Goal: Transaction & Acquisition: Subscribe to service/newsletter

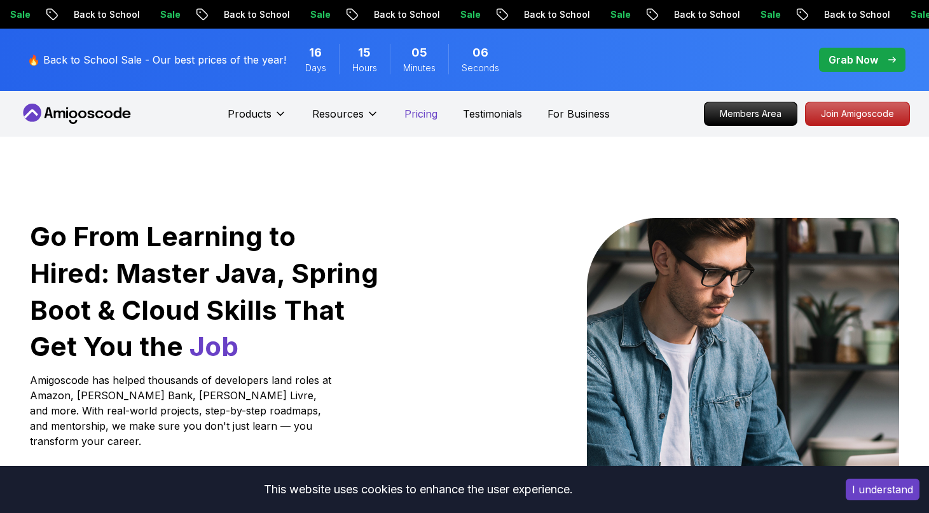
click at [422, 111] on p "Pricing" at bounding box center [420, 113] width 33 height 15
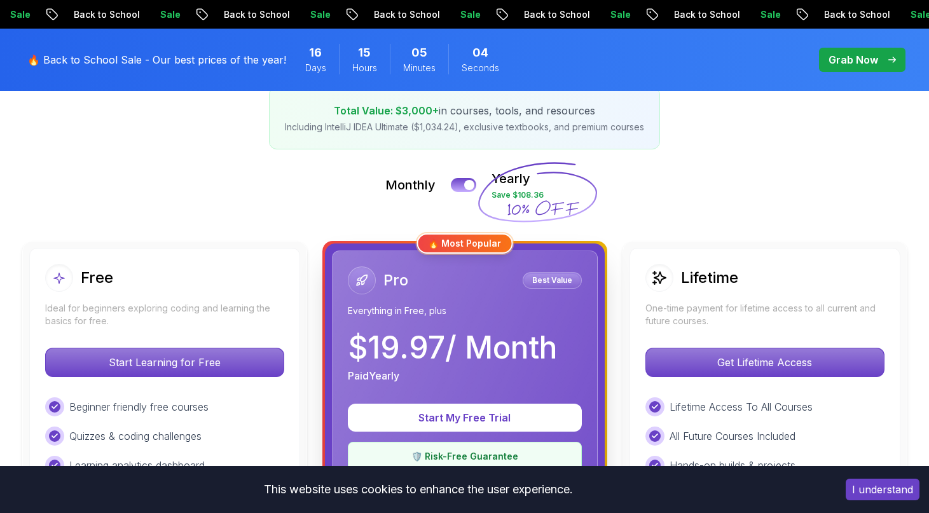
scroll to position [282, 0]
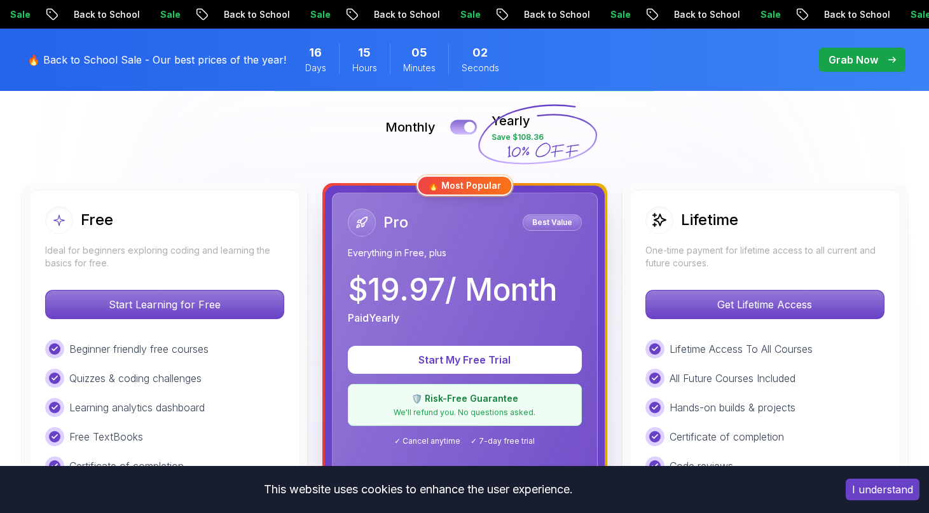
click at [468, 123] on div at bounding box center [469, 127] width 11 height 11
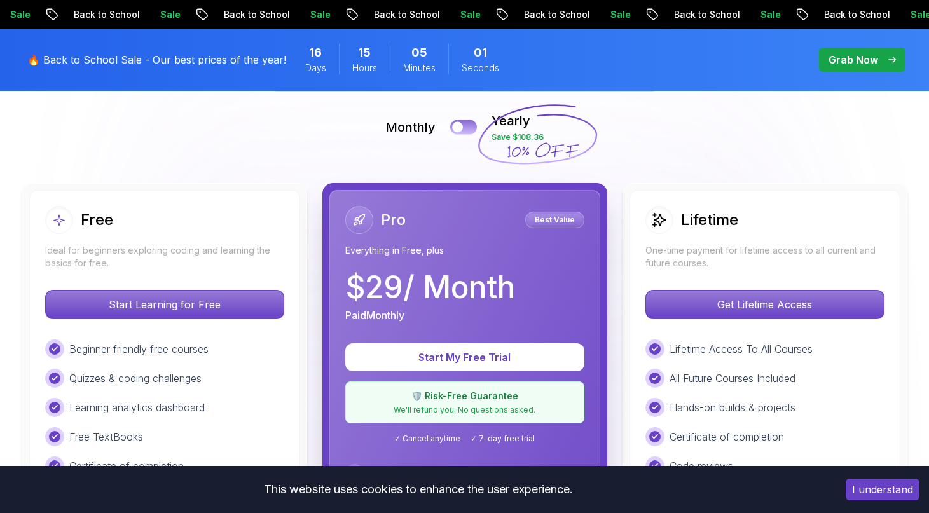
click at [468, 123] on button at bounding box center [463, 127] width 27 height 15
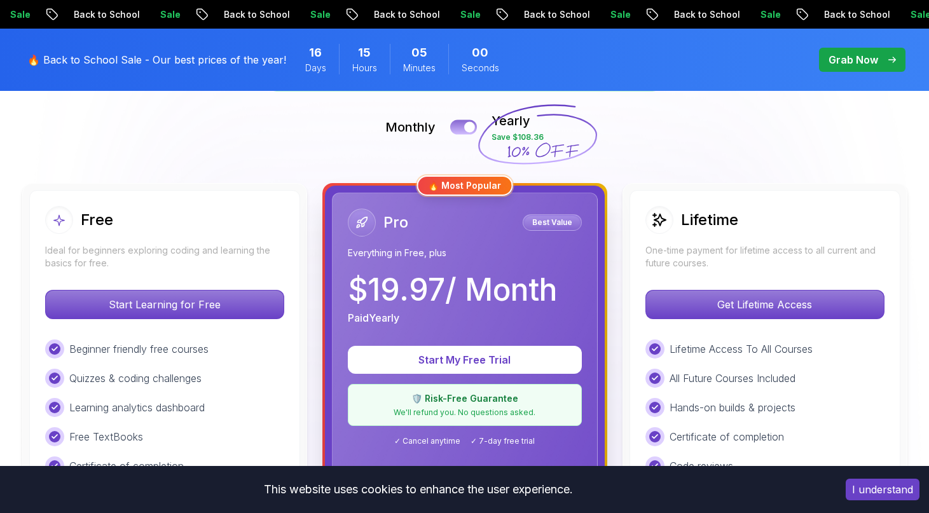
click at [468, 123] on div at bounding box center [469, 127] width 11 height 11
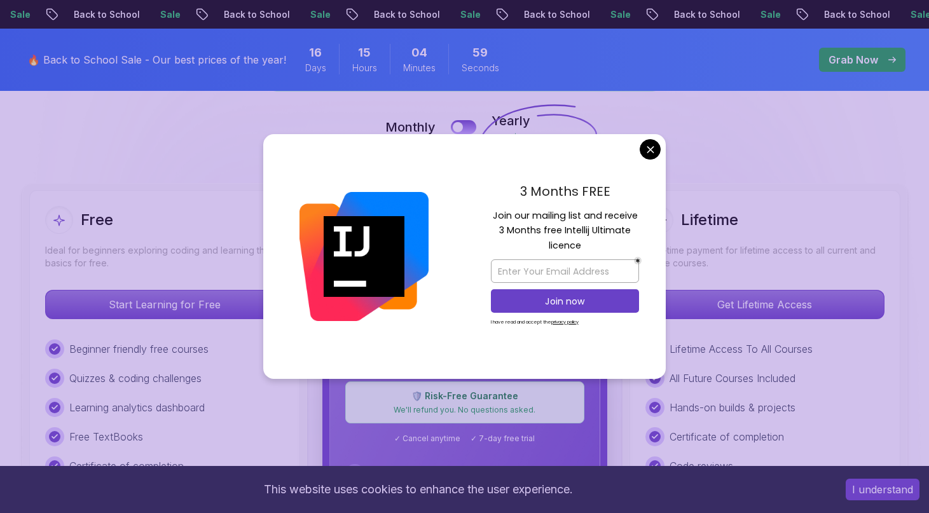
scroll to position [303, 0]
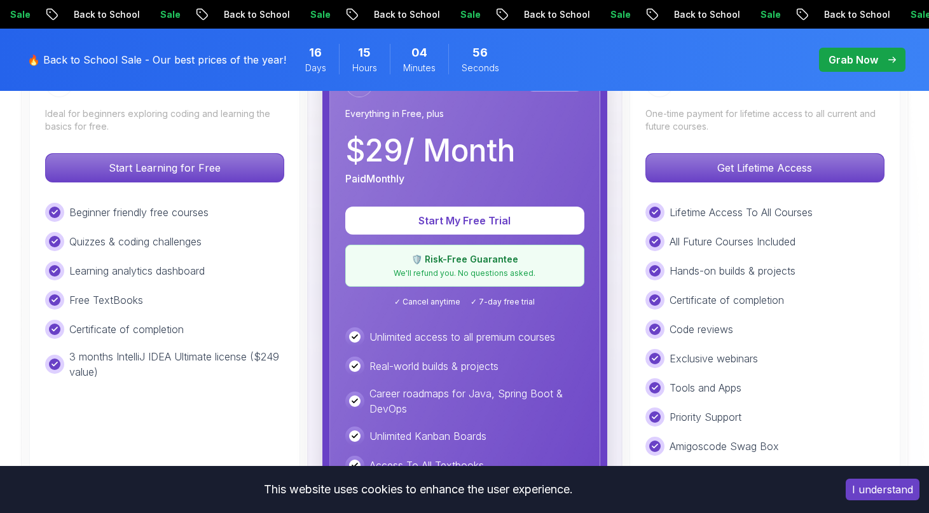
scroll to position [425, 0]
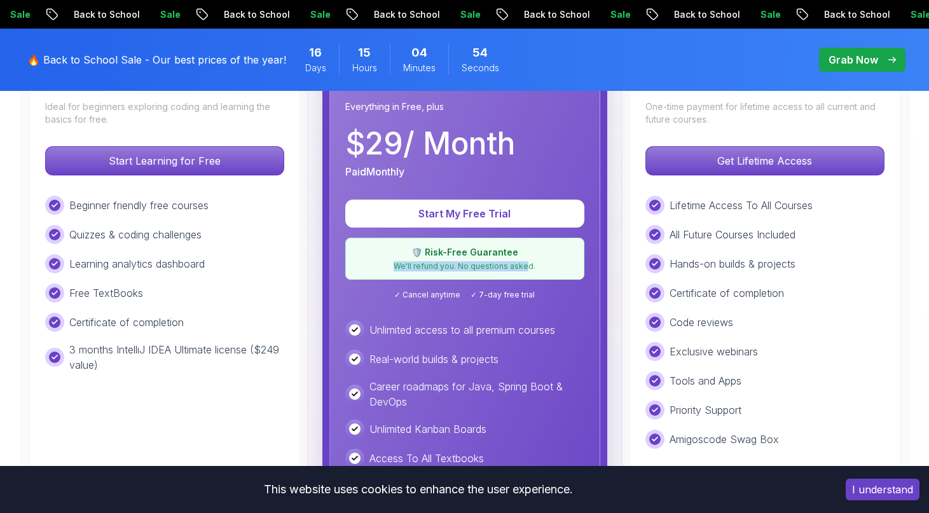
drag, startPoint x: 399, startPoint y: 266, endPoint x: 525, endPoint y: 265, distance: 125.3
click at [525, 266] on p "We'll refund you. No questions asked." at bounding box center [465, 266] width 223 height 10
click at [525, 265] on p "We'll refund you. No questions asked." at bounding box center [465, 266] width 223 height 10
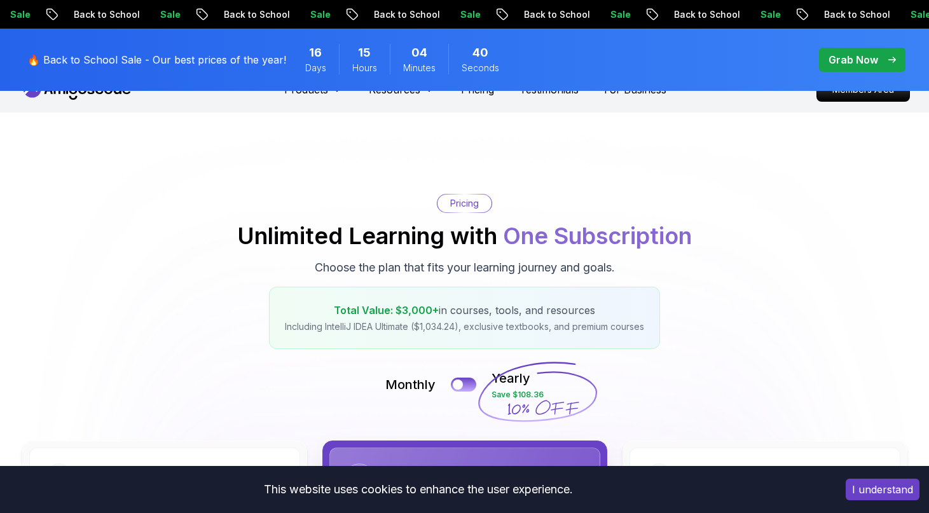
scroll to position [0, 0]
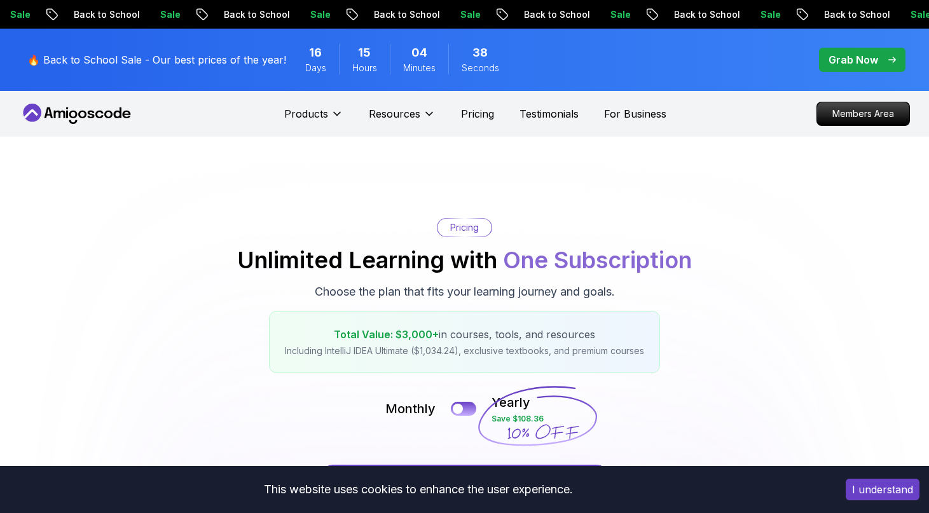
click at [872, 62] on p "Grab Now" at bounding box center [854, 59] width 50 height 15
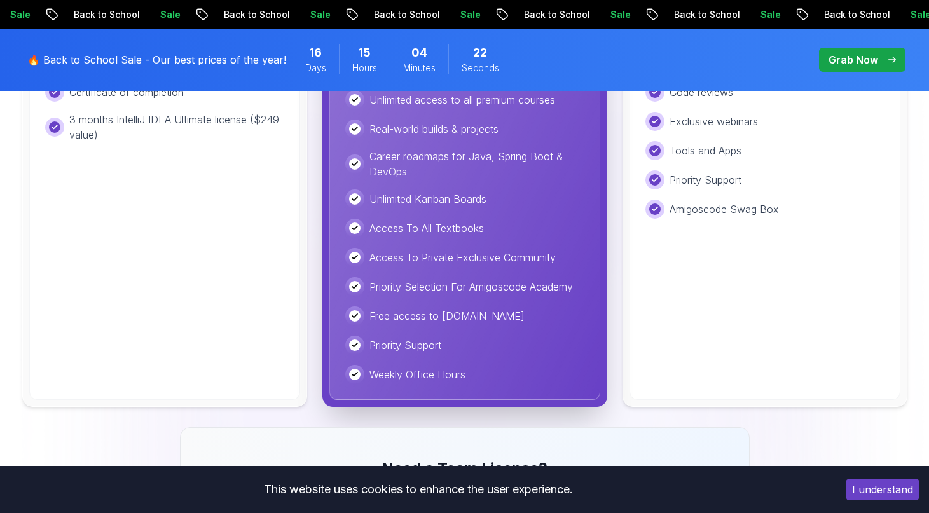
scroll to position [661, 0]
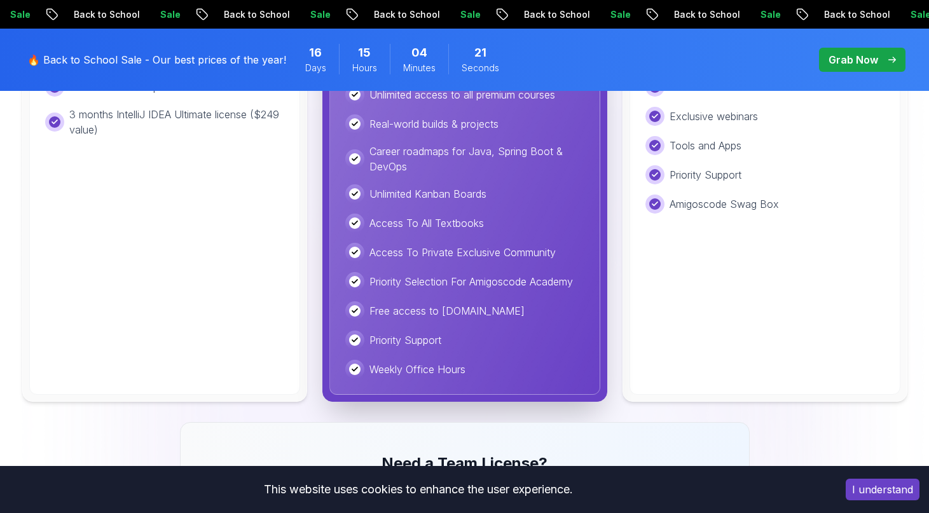
click at [844, 57] on p "Grab Now" at bounding box center [854, 59] width 50 height 15
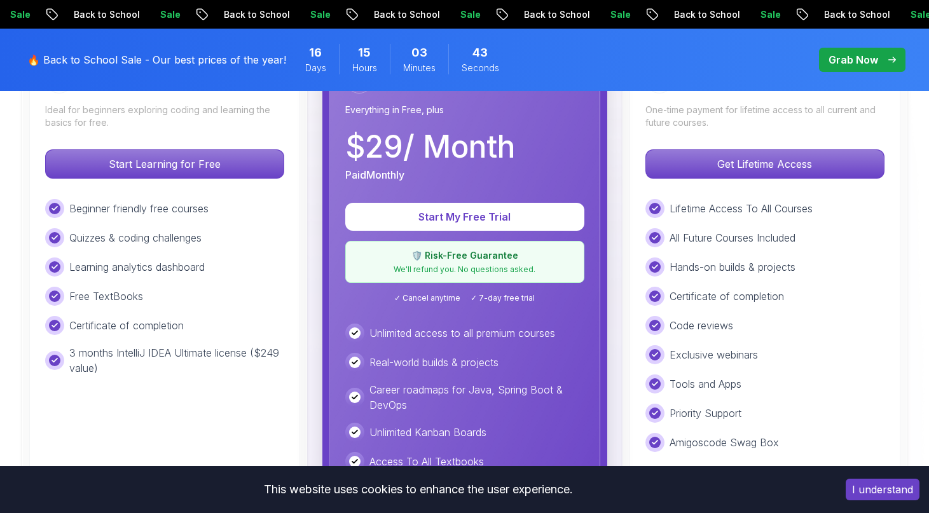
scroll to position [424, 0]
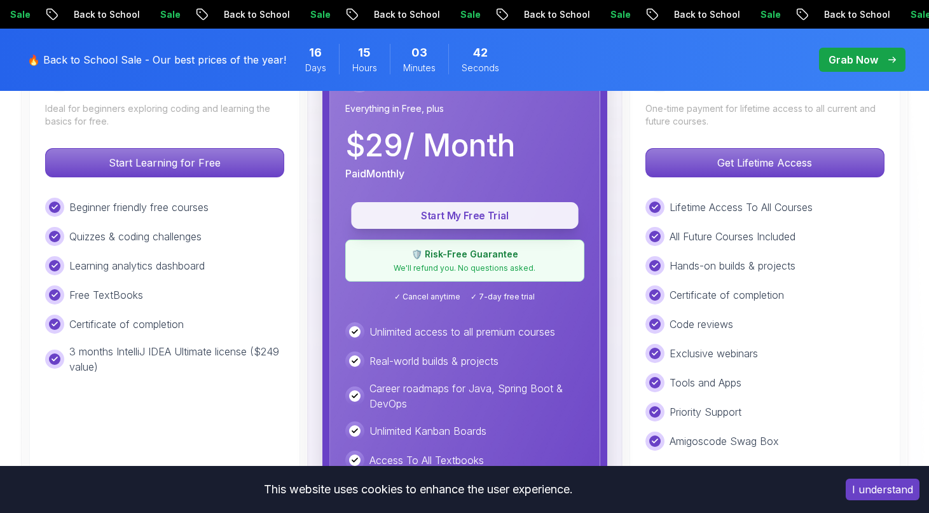
click at [480, 224] on button "Start My Free Trial" at bounding box center [464, 215] width 227 height 27
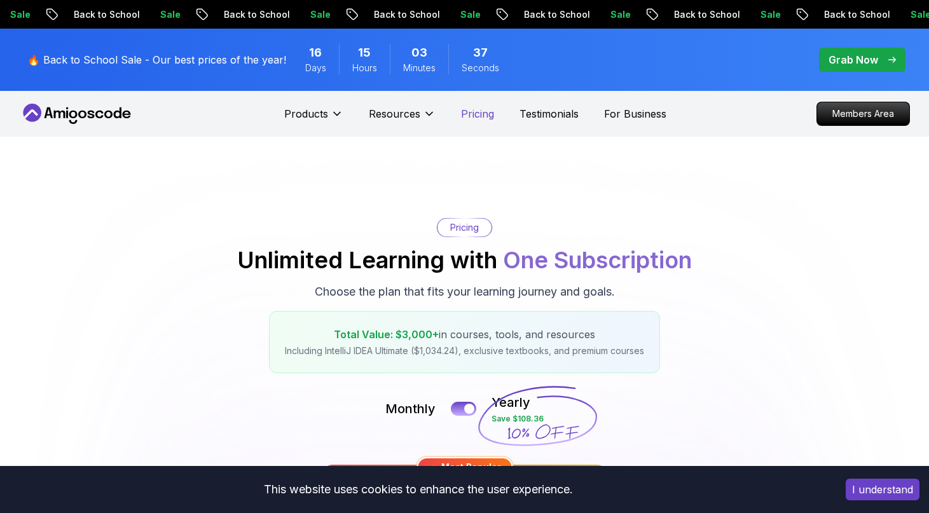
click at [474, 116] on p "Pricing" at bounding box center [477, 113] width 33 height 15
click at [869, 62] on p "Grab Now" at bounding box center [854, 59] width 50 height 15
click at [863, 61] on p "Grab Now" at bounding box center [854, 59] width 50 height 15
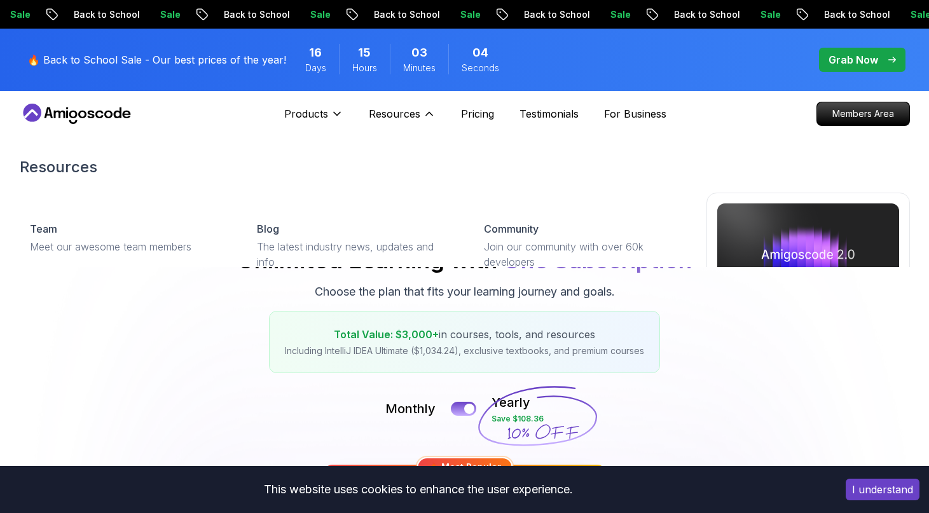
click at [380, 105] on div "Resources Resources Team Meet our awesome team members Blog The latest industry…" at bounding box center [402, 113] width 67 height 25
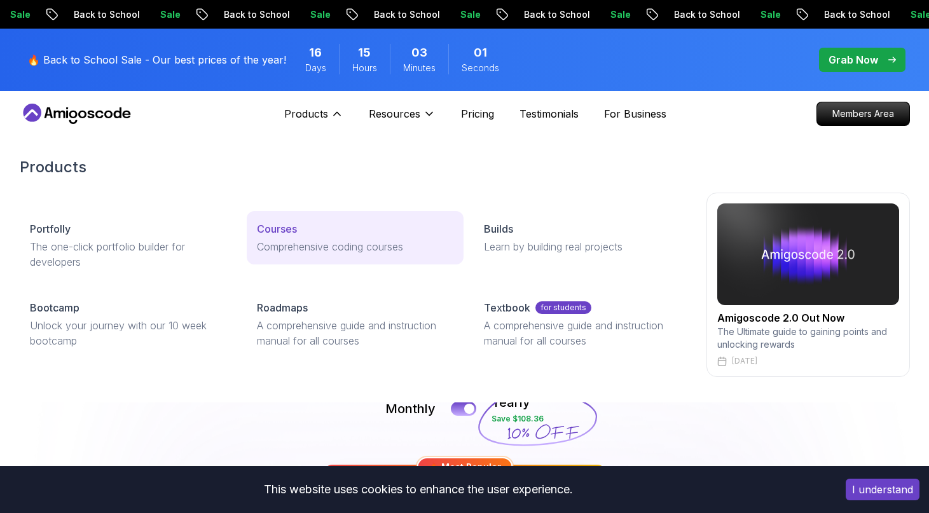
click at [273, 232] on p "Courses" at bounding box center [277, 228] width 40 height 15
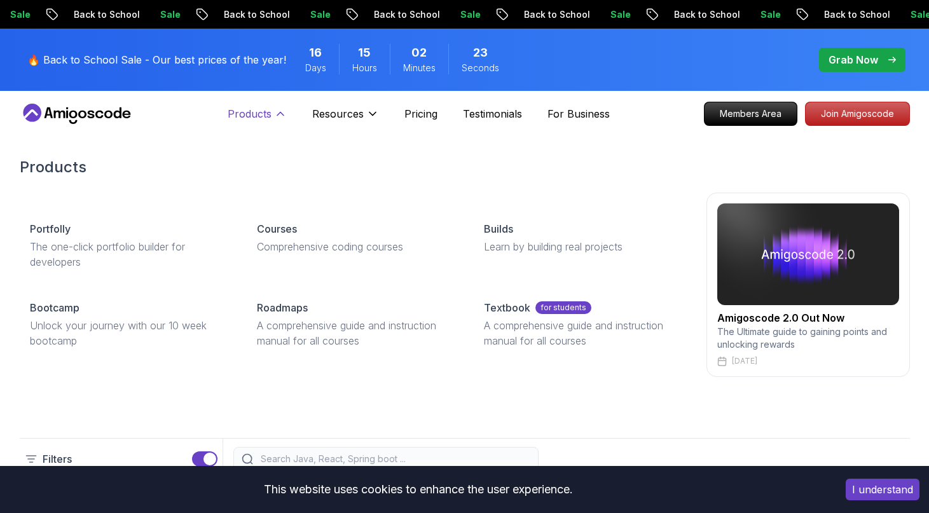
click at [271, 117] on button "Products" at bounding box center [257, 118] width 59 height 25
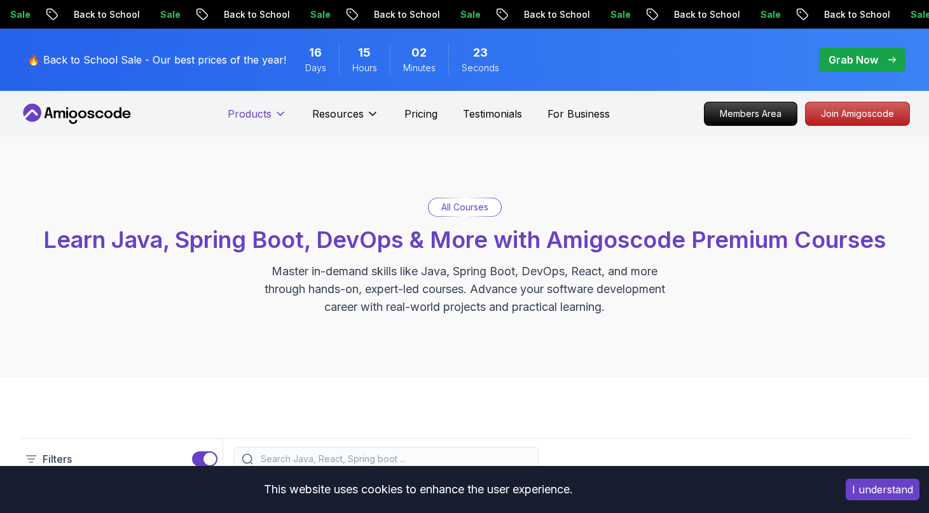
click at [271, 117] on button "Products" at bounding box center [257, 118] width 59 height 25
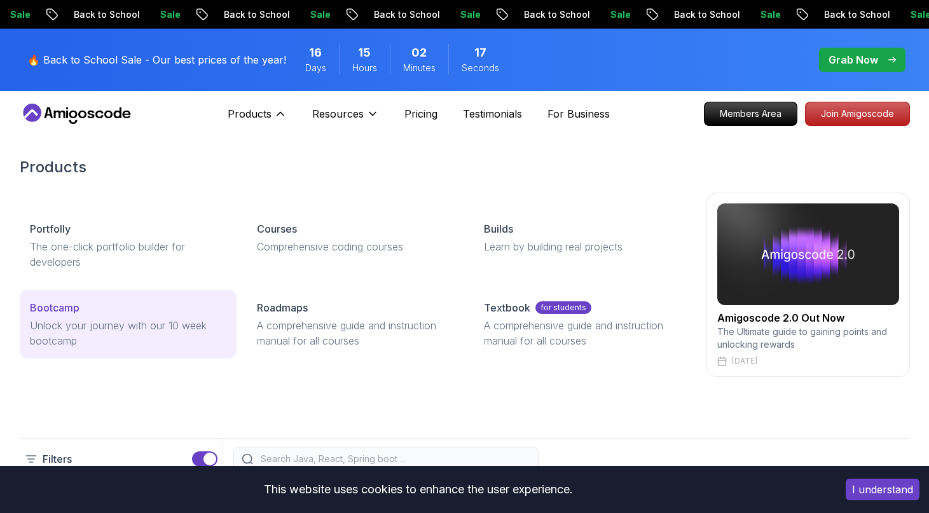
click at [117, 317] on link "Bootcamp Unlock your journey with our 10 week bootcamp" at bounding box center [128, 324] width 217 height 69
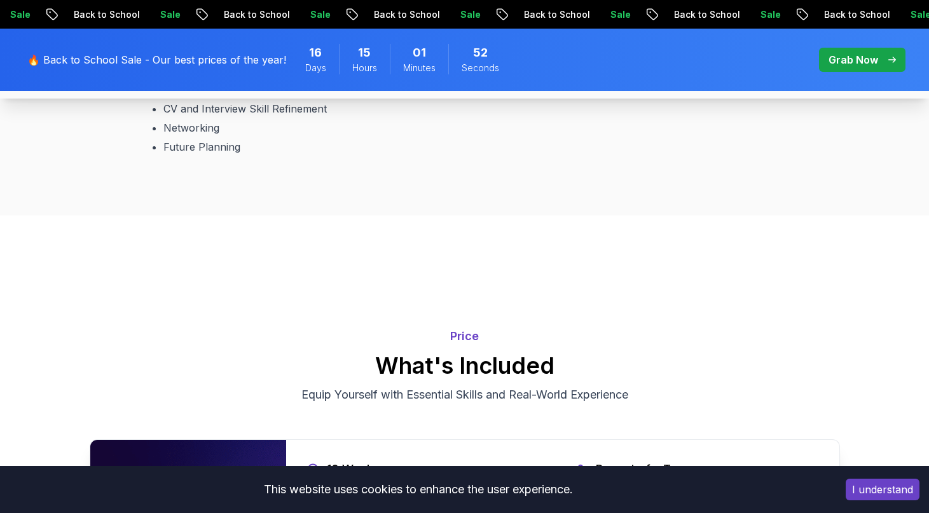
scroll to position [2426, 0]
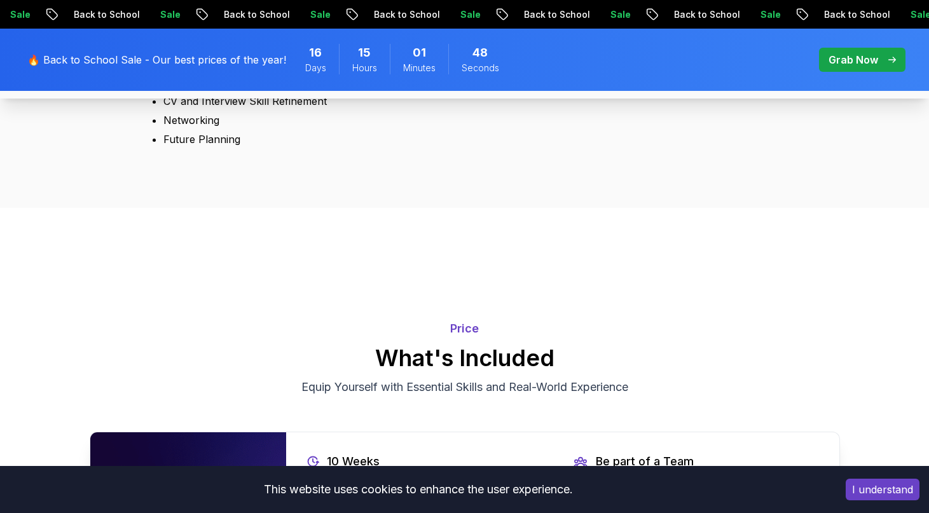
click at [372, 26] on div "Bonus" at bounding box center [377, 16] width 45 height 19
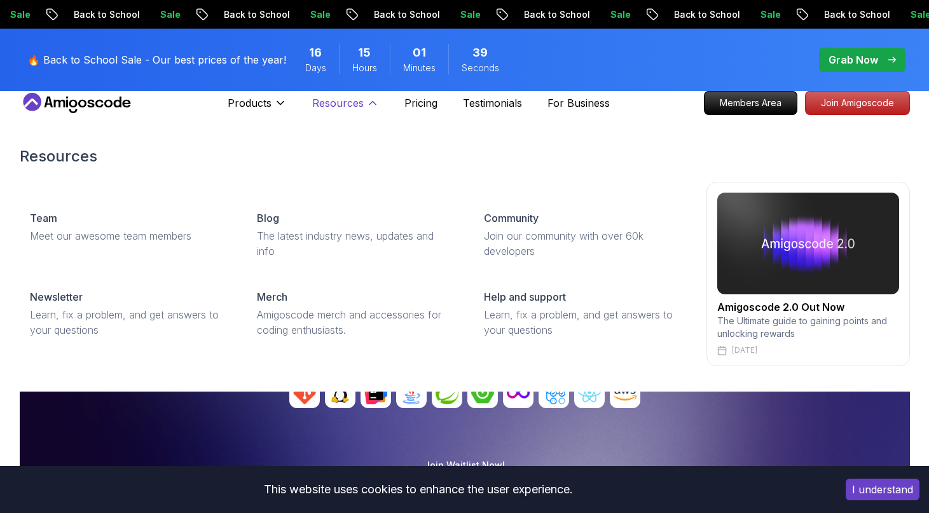
scroll to position [0, 0]
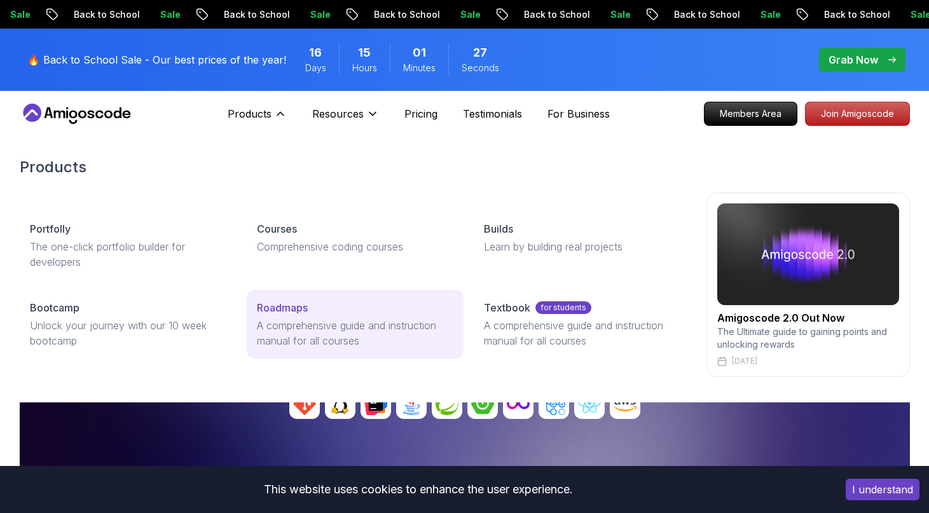
click at [289, 305] on p "Roadmaps" at bounding box center [282, 307] width 51 height 15
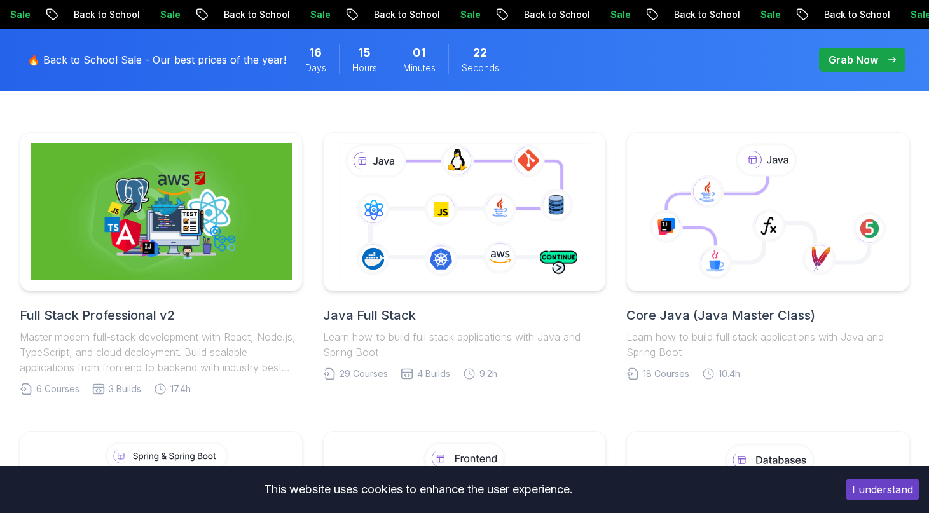
scroll to position [307, 0]
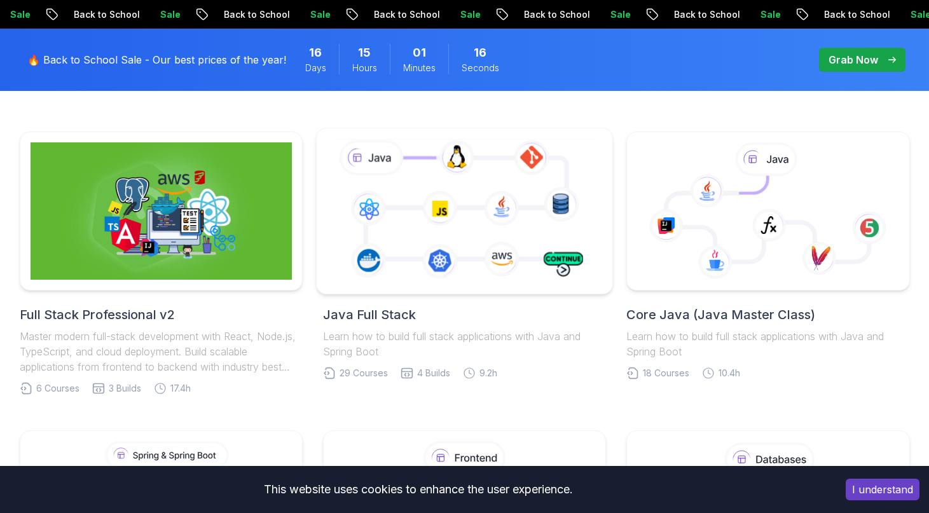
click at [446, 232] on icon at bounding box center [464, 210] width 269 height 149
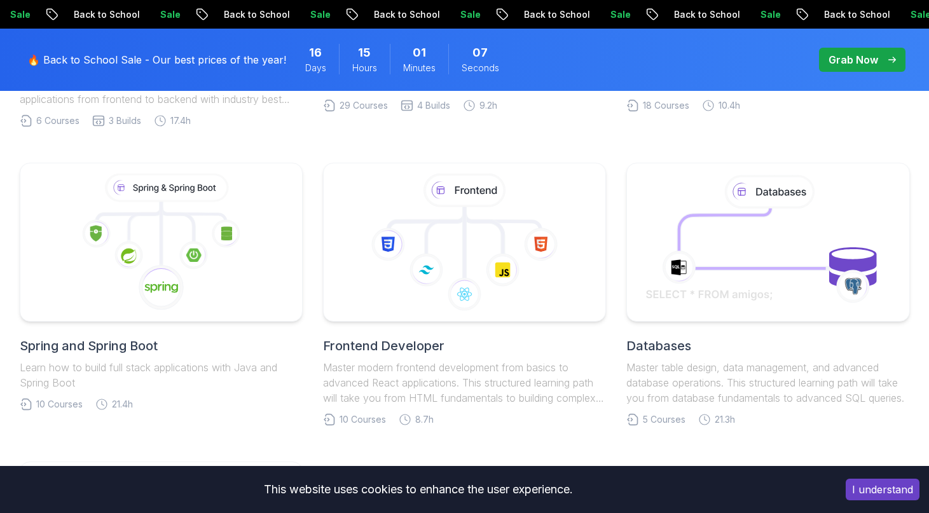
scroll to position [574, 0]
click at [198, 259] on image at bounding box center [196, 256] width 16 height 14
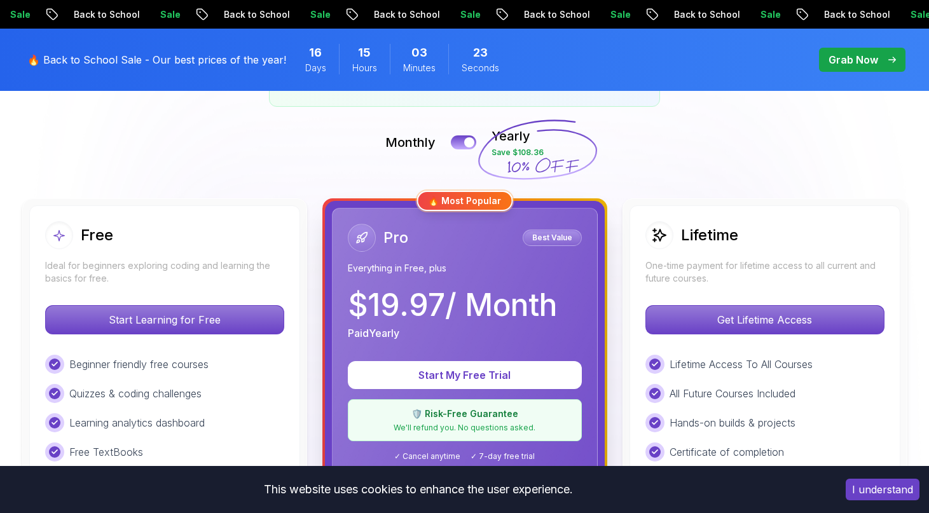
scroll to position [326, 0]
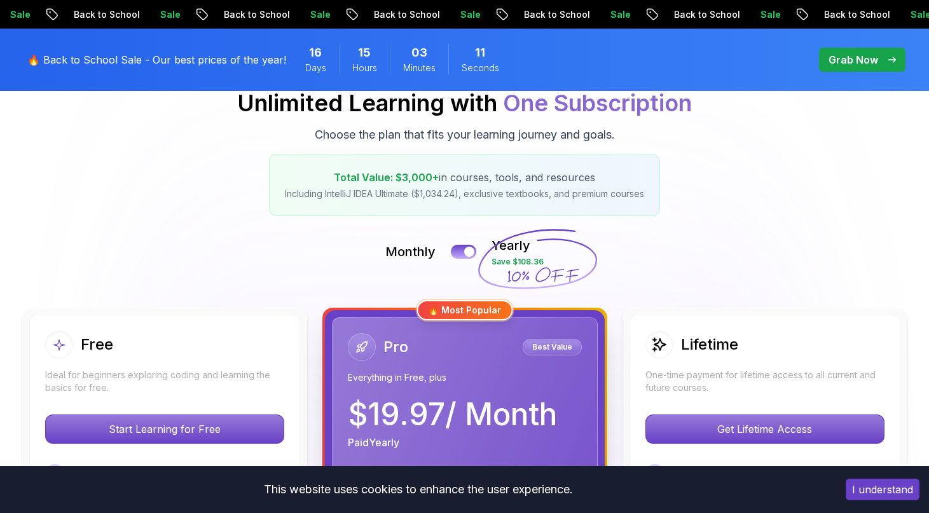
scroll to position [155, 0]
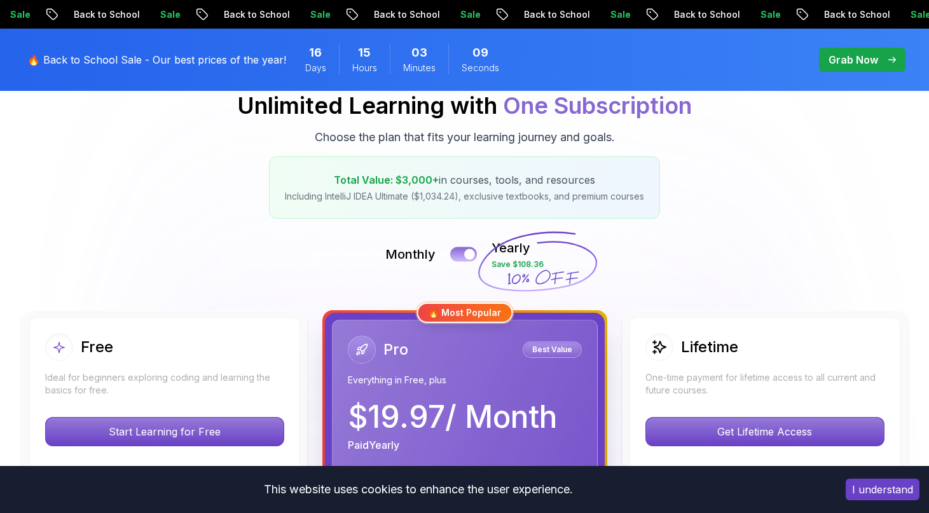
click at [465, 249] on button at bounding box center [463, 254] width 27 height 15
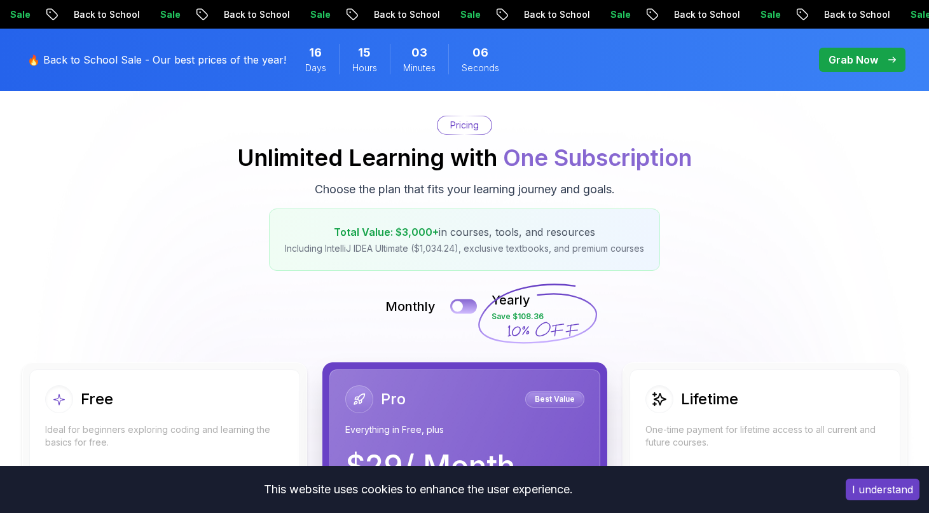
scroll to position [95, 0]
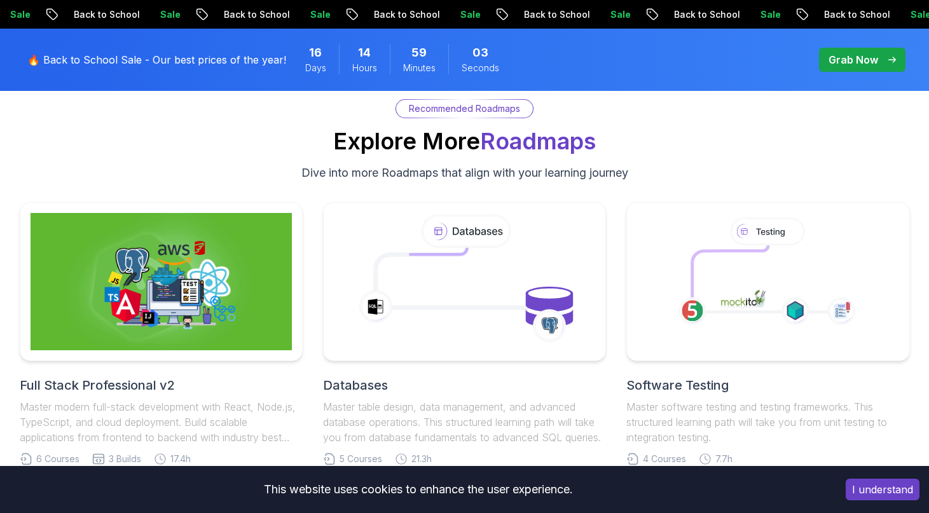
scroll to position [9149, 0]
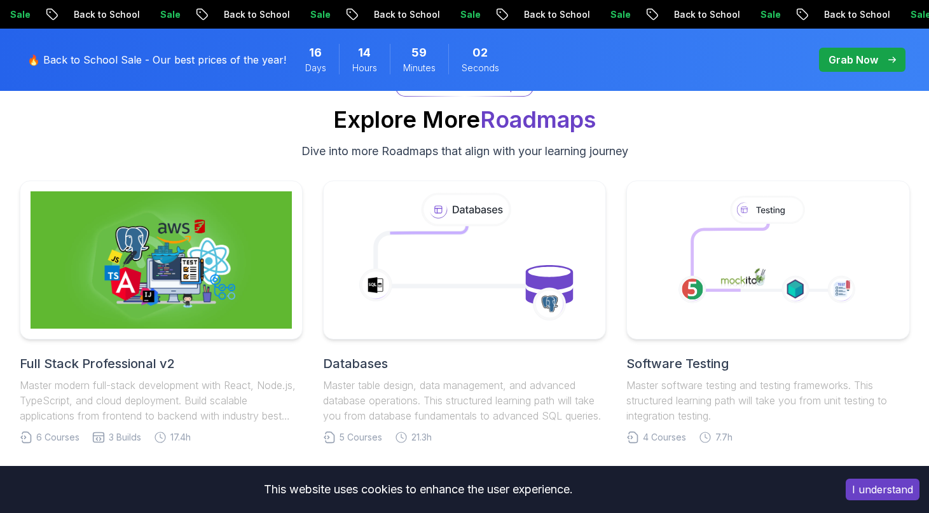
click at [850, 60] on p "Grab Now" at bounding box center [854, 59] width 50 height 15
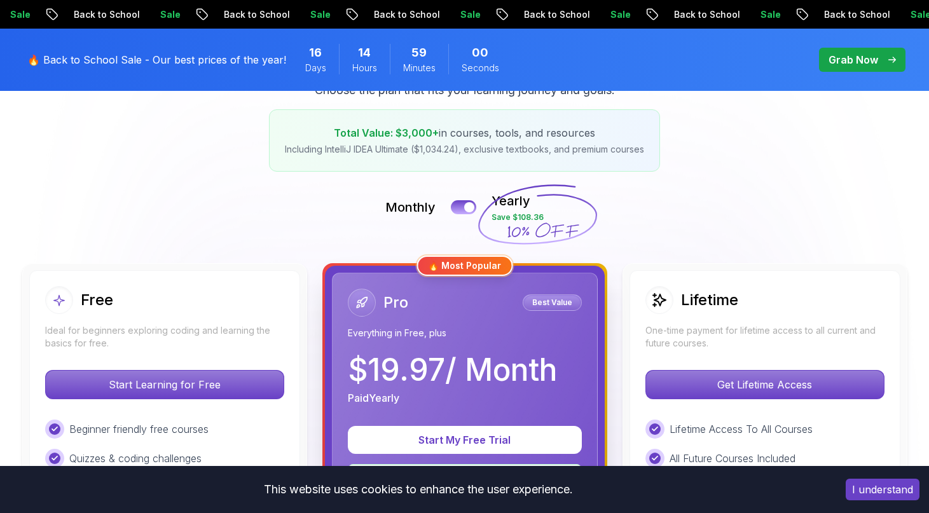
scroll to position [362, 0]
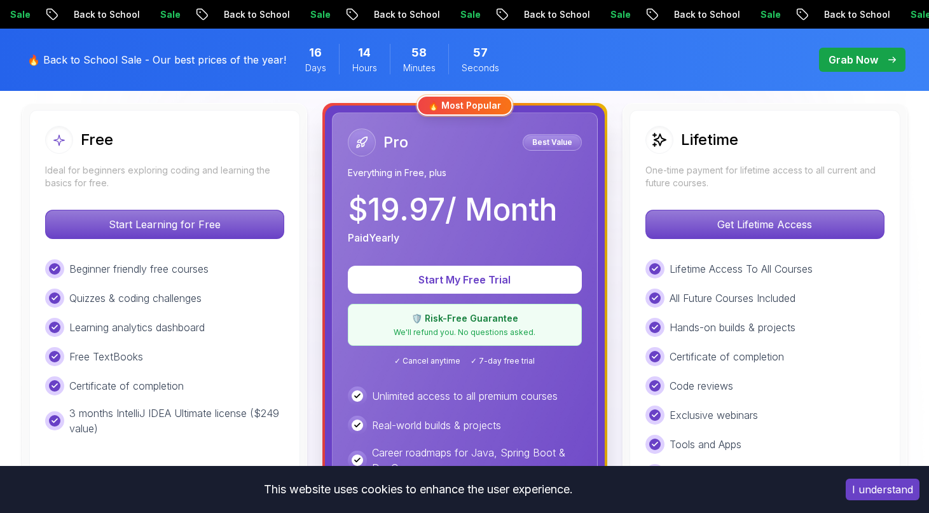
click at [553, 146] on p "Best Value" at bounding box center [552, 142] width 55 height 13
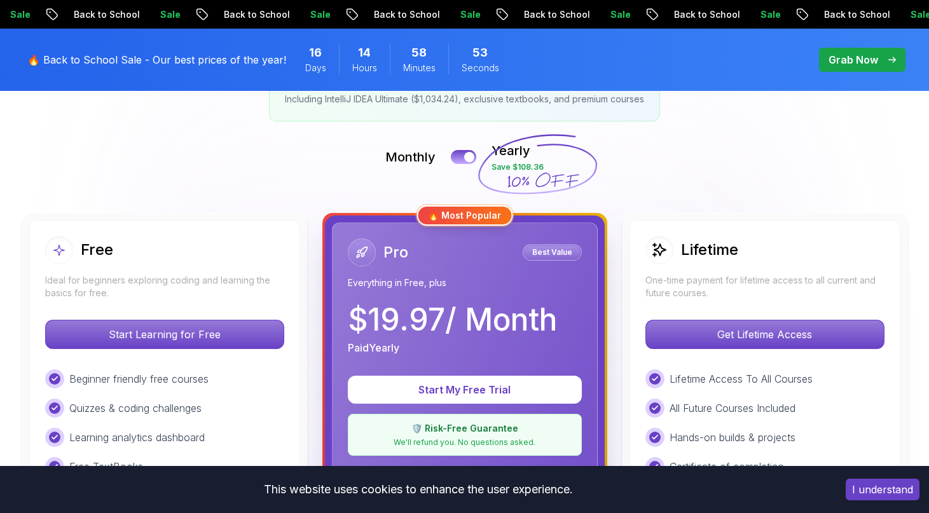
scroll to position [203, 0]
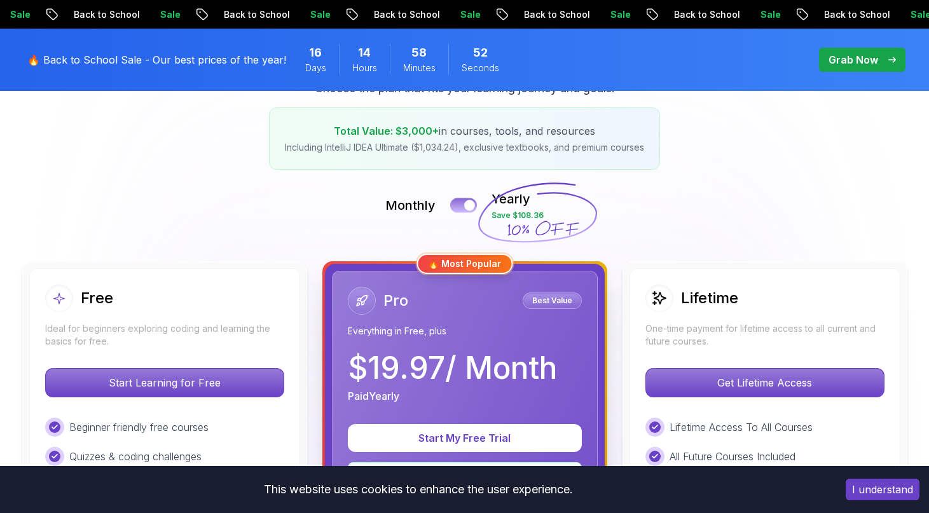
click at [464, 208] on button at bounding box center [463, 205] width 27 height 15
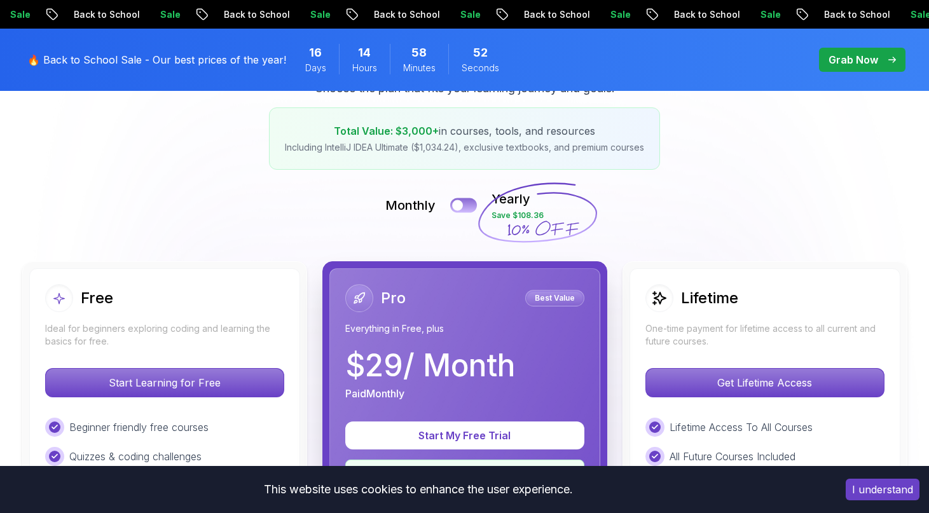
click at [464, 208] on button at bounding box center [463, 205] width 27 height 15
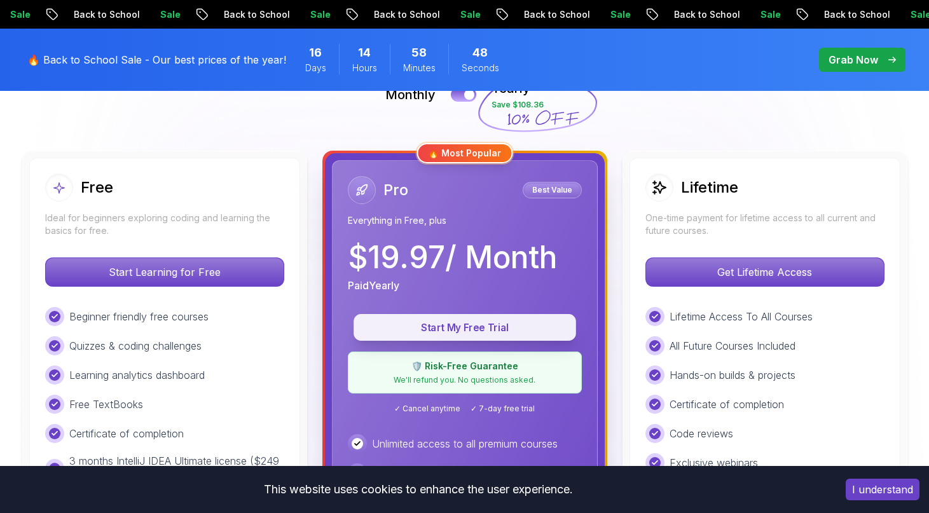
scroll to position [282, 0]
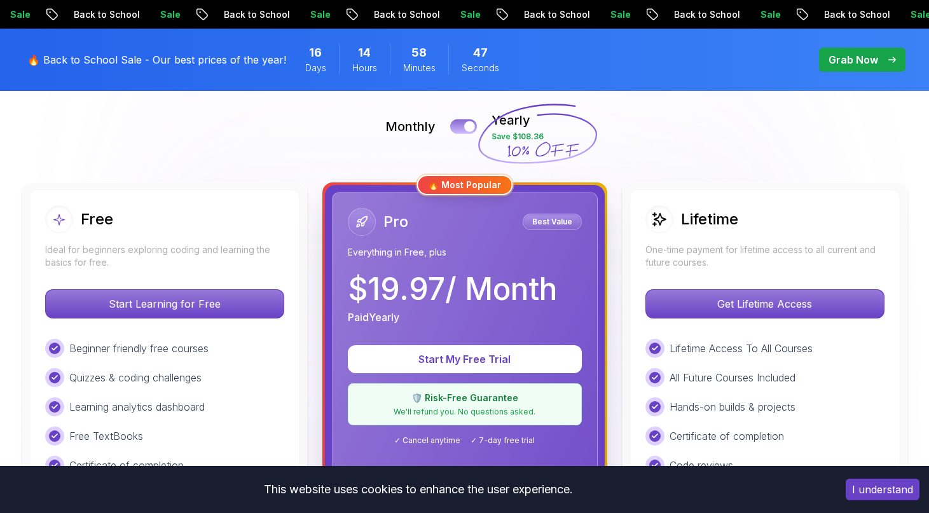
click at [464, 130] on button at bounding box center [463, 126] width 27 height 15
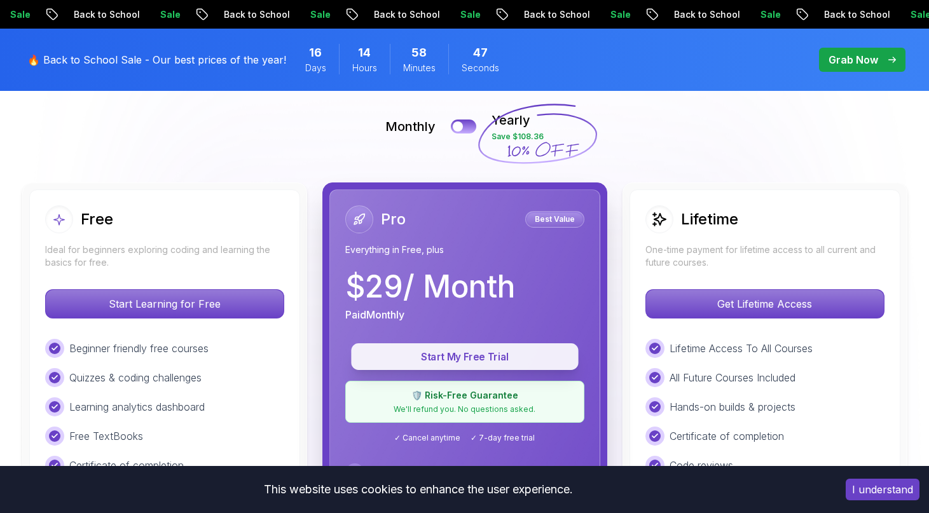
click at [497, 357] on p "Start My Free Trial" at bounding box center [465, 357] width 198 height 15
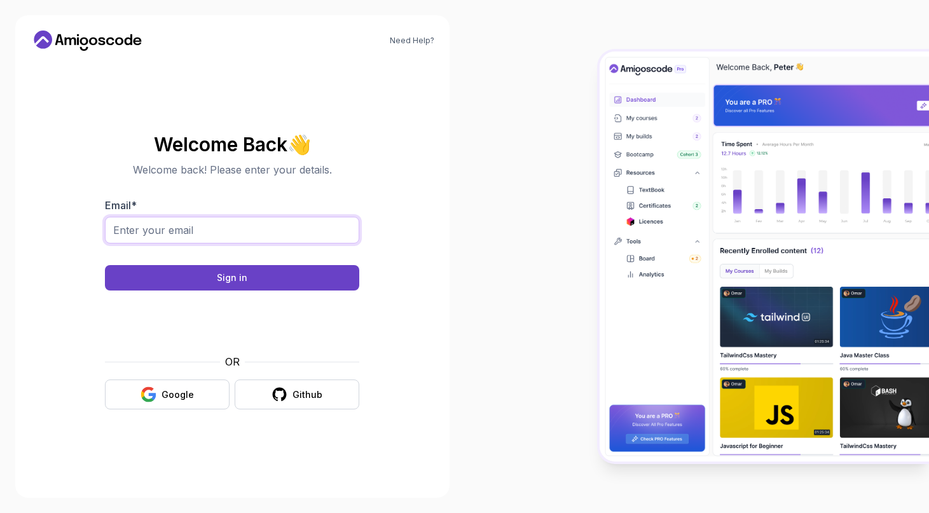
click at [191, 225] on input "Email *" at bounding box center [232, 230] width 254 height 27
type input "salah.infospace@gmail.com"
click at [182, 390] on div "Google" at bounding box center [178, 395] width 32 height 13
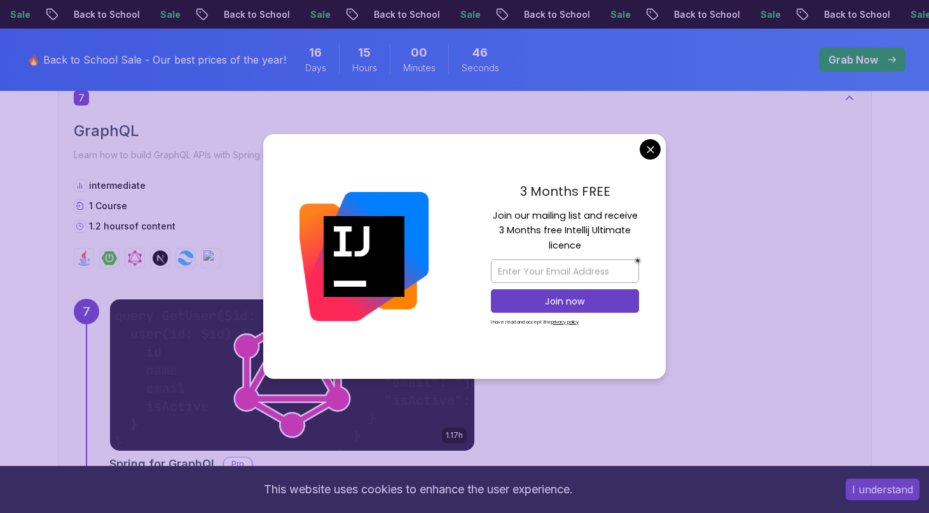
scroll to position [3529, 0]
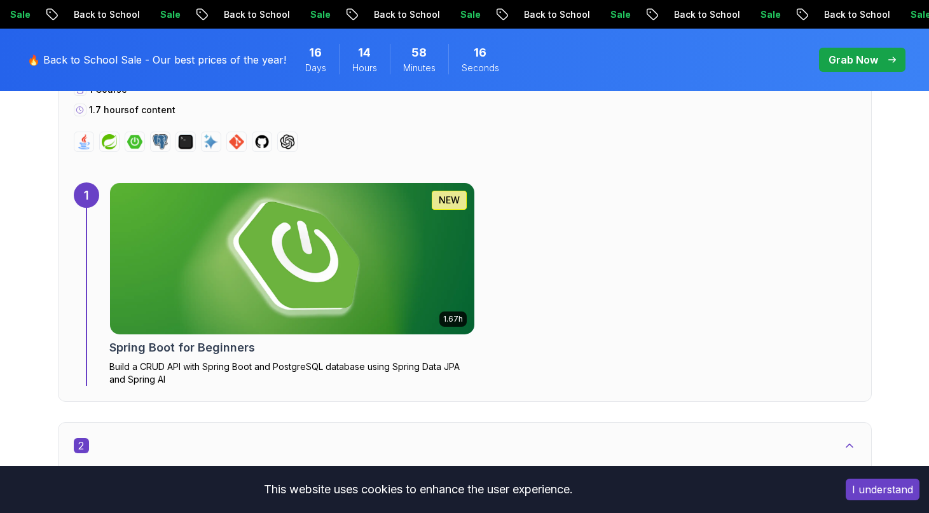
scroll to position [920, 0]
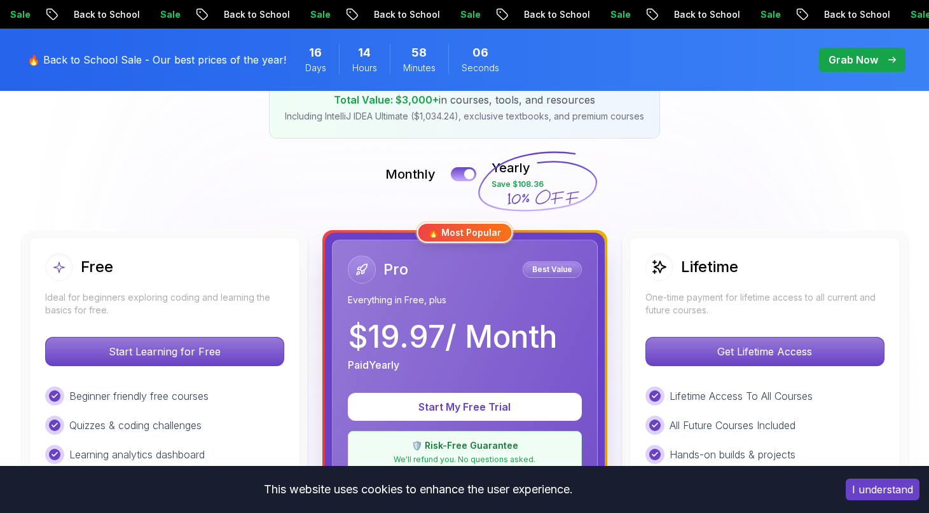
scroll to position [320, 0]
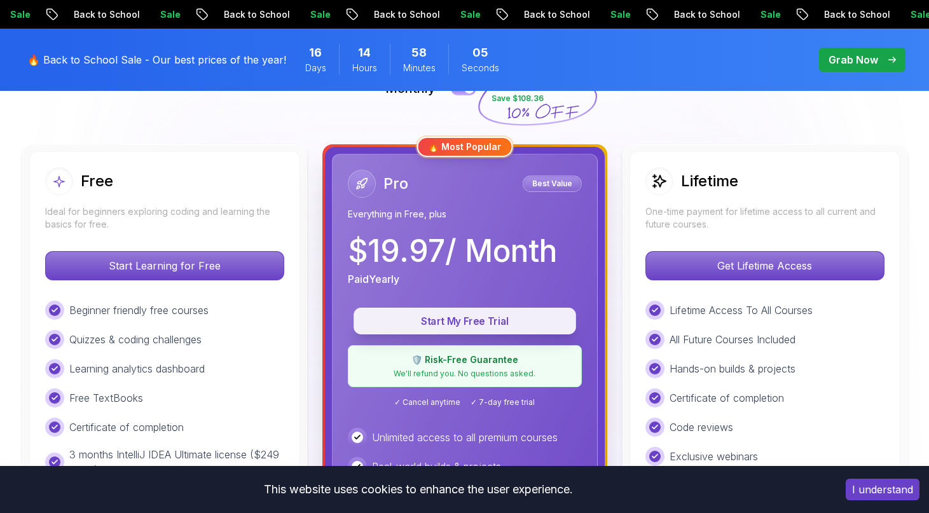
click at [497, 320] on p "Start My Free Trial" at bounding box center [464, 321] width 193 height 15
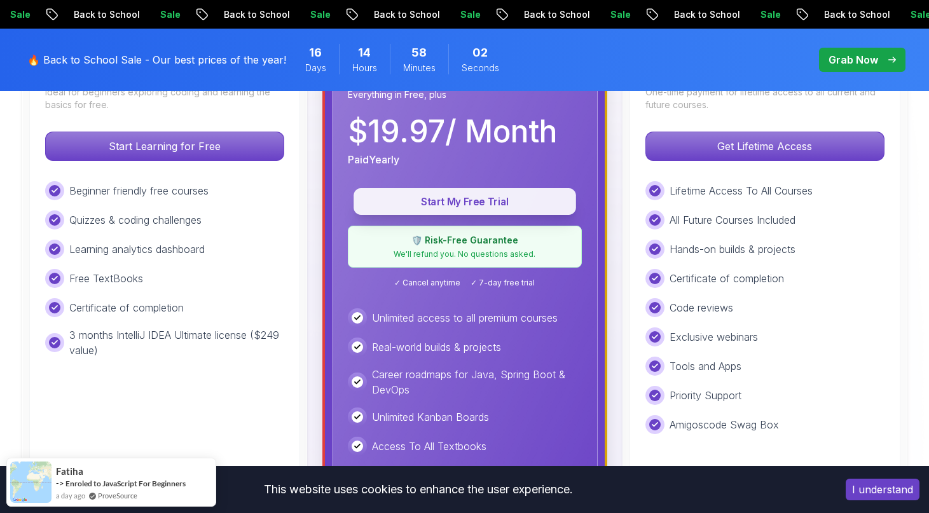
scroll to position [443, 0]
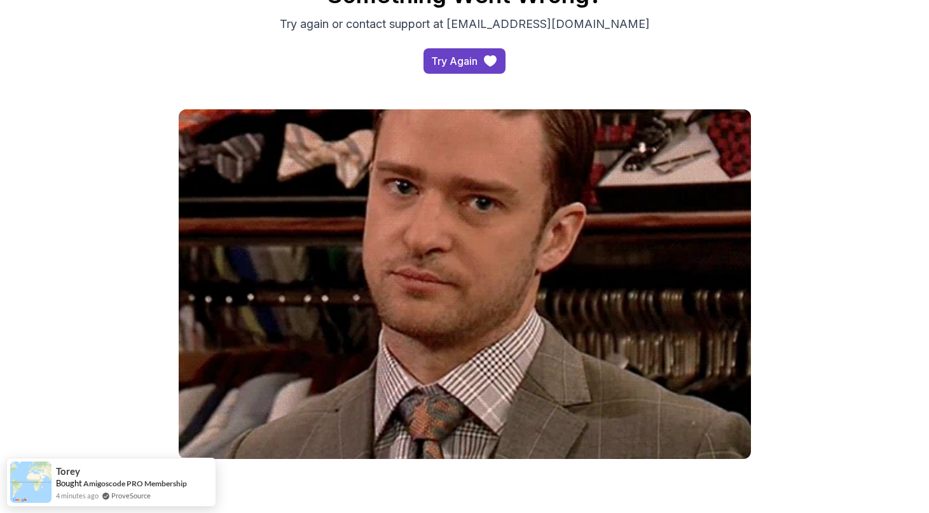
scroll to position [101, 0]
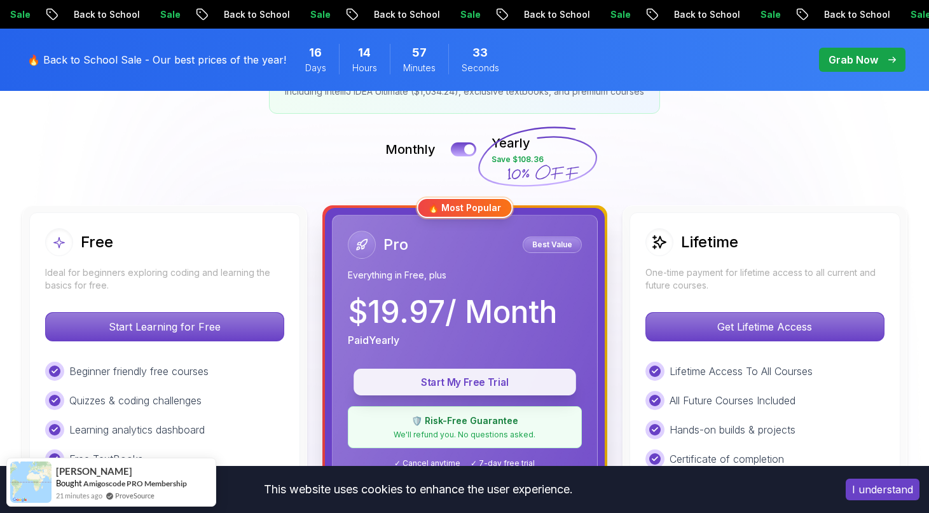
scroll to position [261, 0]
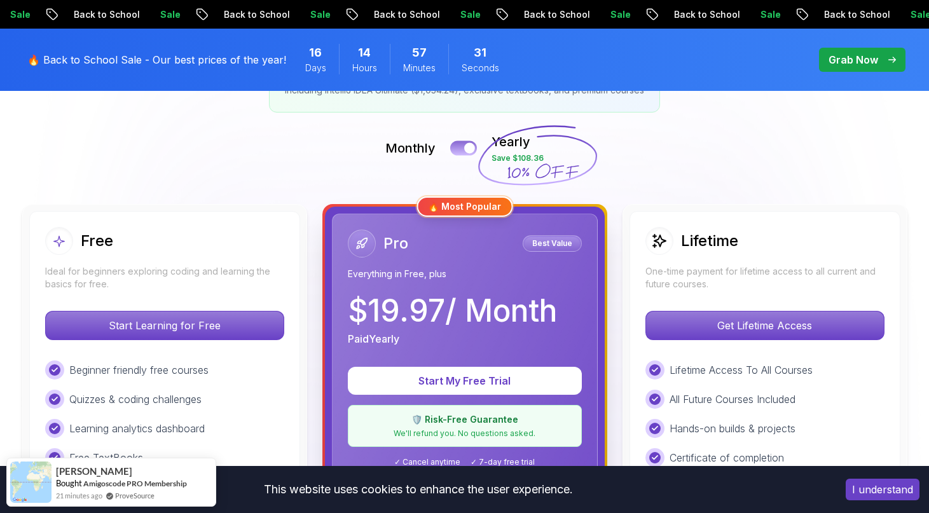
click at [460, 149] on button at bounding box center [463, 148] width 27 height 15
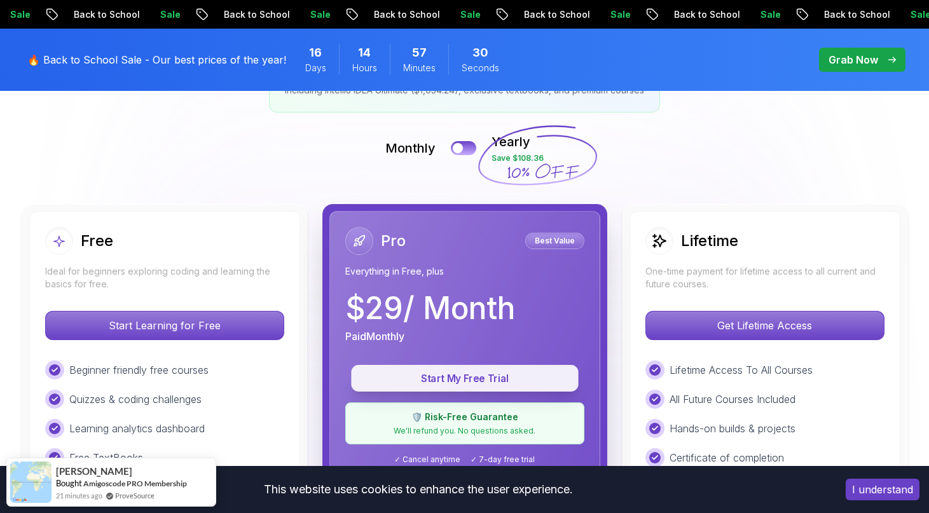
click at [462, 381] on p "Start My Free Trial" at bounding box center [465, 378] width 198 height 15
